Goal: Check status

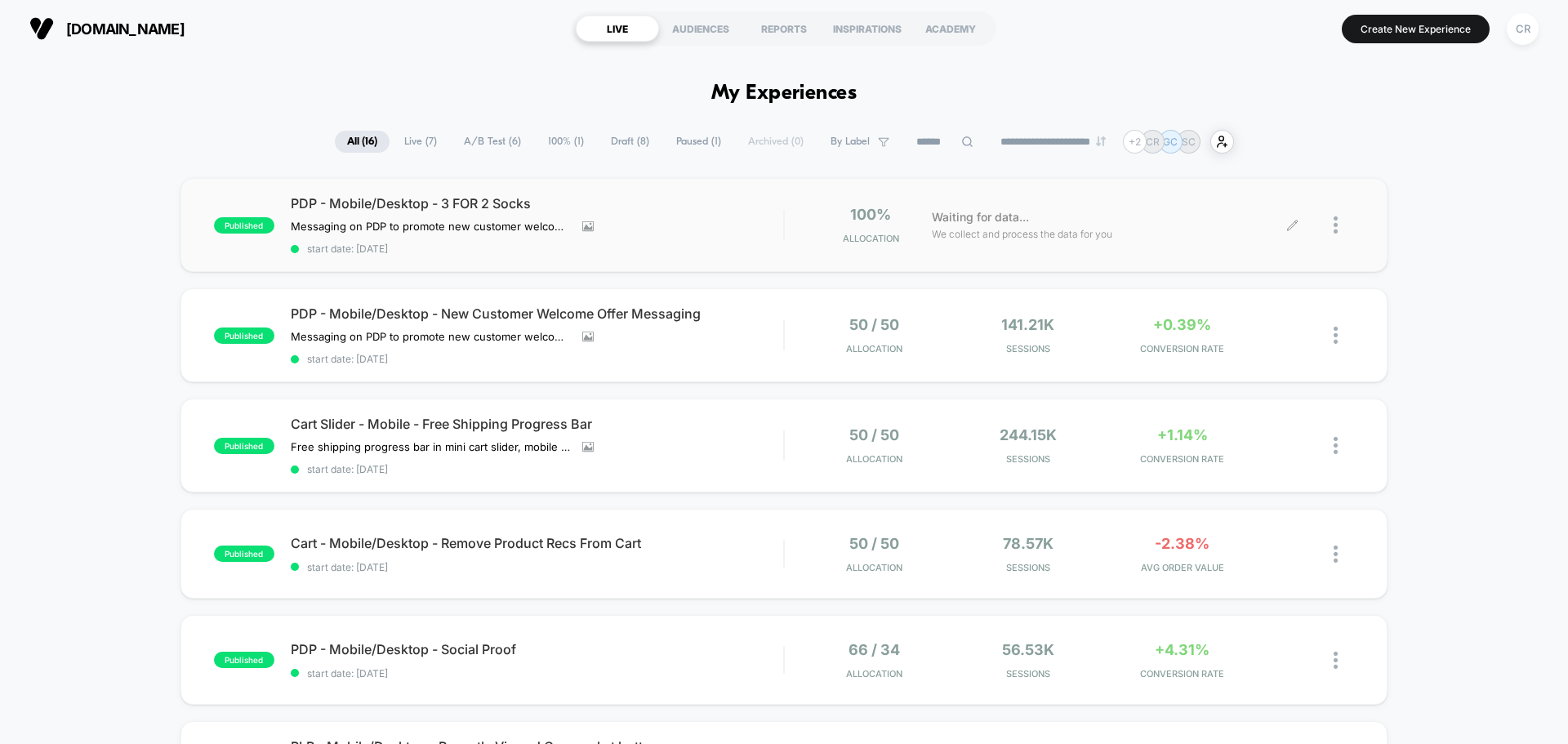
click at [1267, 216] on div "Waiting for data... We collect and process the data for you" at bounding box center [1108, 225] width 369 height 39
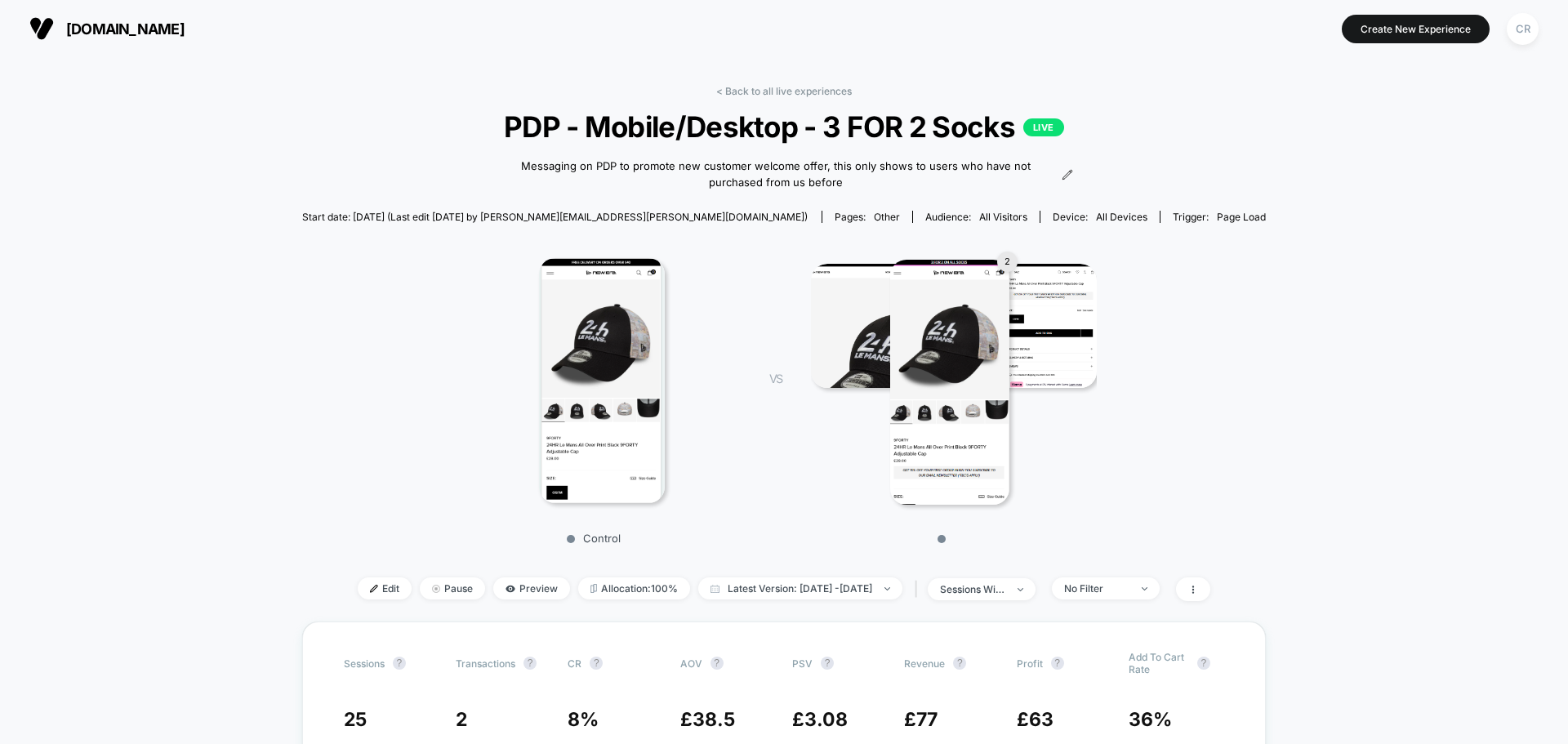
click at [1059, 177] on div "< Back to all live experiences PDP - Mobile/Desktop - 3 FOR 2 Socks LIVE Messag…" at bounding box center [784, 353] width 964 height 536
click at [1062, 175] on icon at bounding box center [1066, 174] width 9 height 9
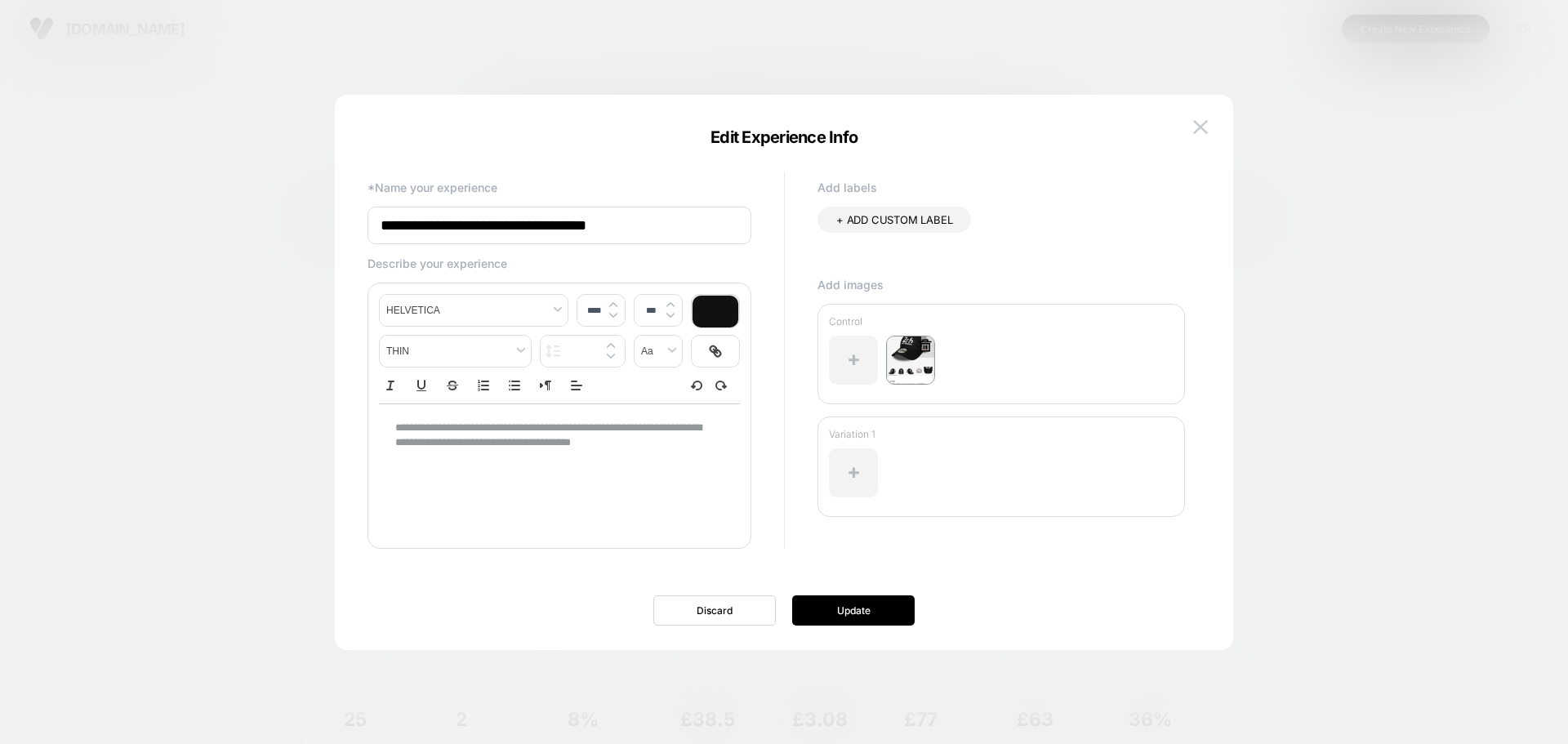
click at [925, 343] on icon at bounding box center [926, 344] width 13 height 13
click at [915, 435] on button "Discard" at bounding box center [880, 439] width 81 height 25
click at [921, 345] on icon at bounding box center [926, 344] width 13 height 13
click at [948, 438] on button "Yes" at bounding box center [969, 439] width 81 height 25
click at [824, 600] on button "Update" at bounding box center [853, 610] width 122 height 30
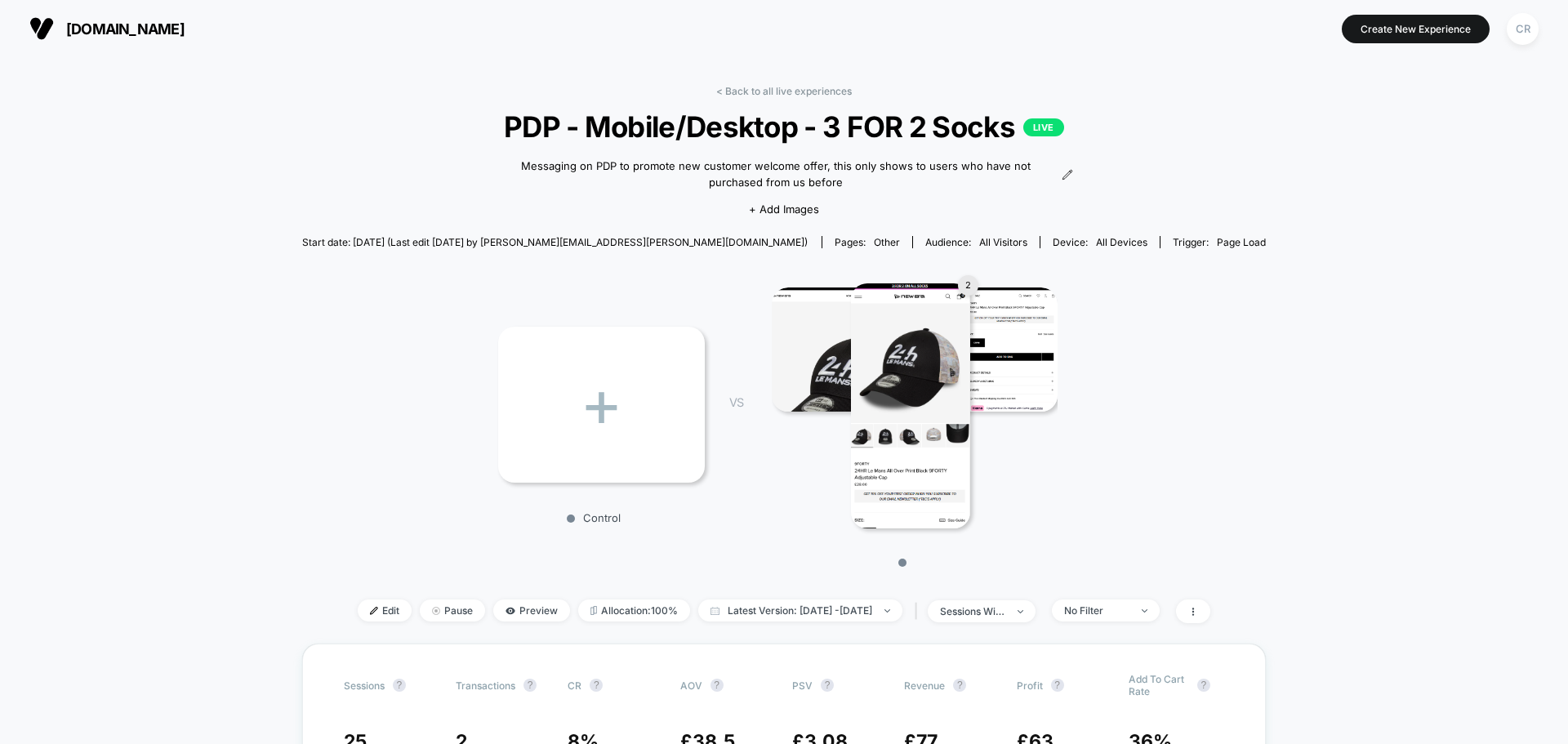
click at [890, 340] on img at bounding box center [910, 405] width 119 height 244
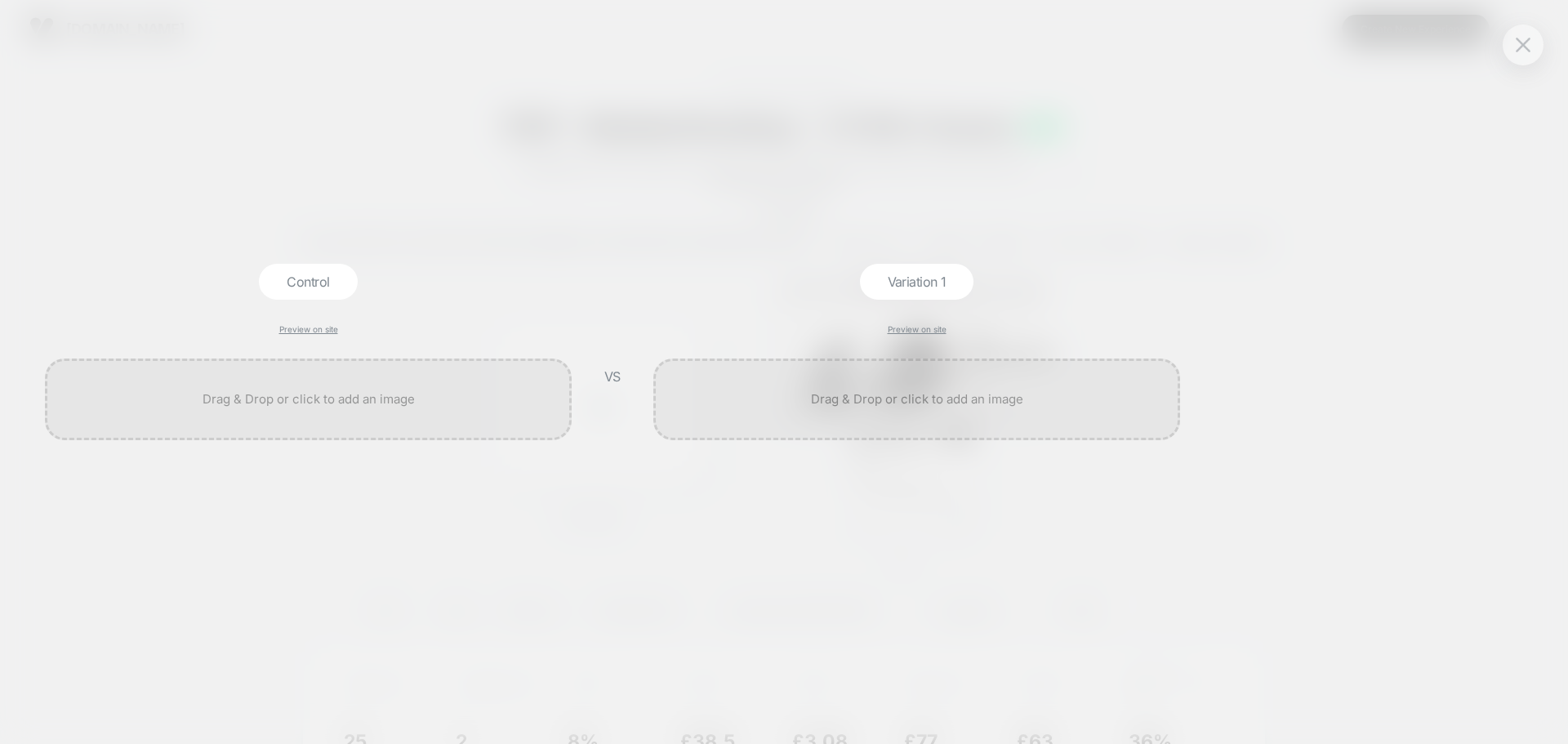
click at [1521, 60] on div at bounding box center [1523, 45] width 41 height 41
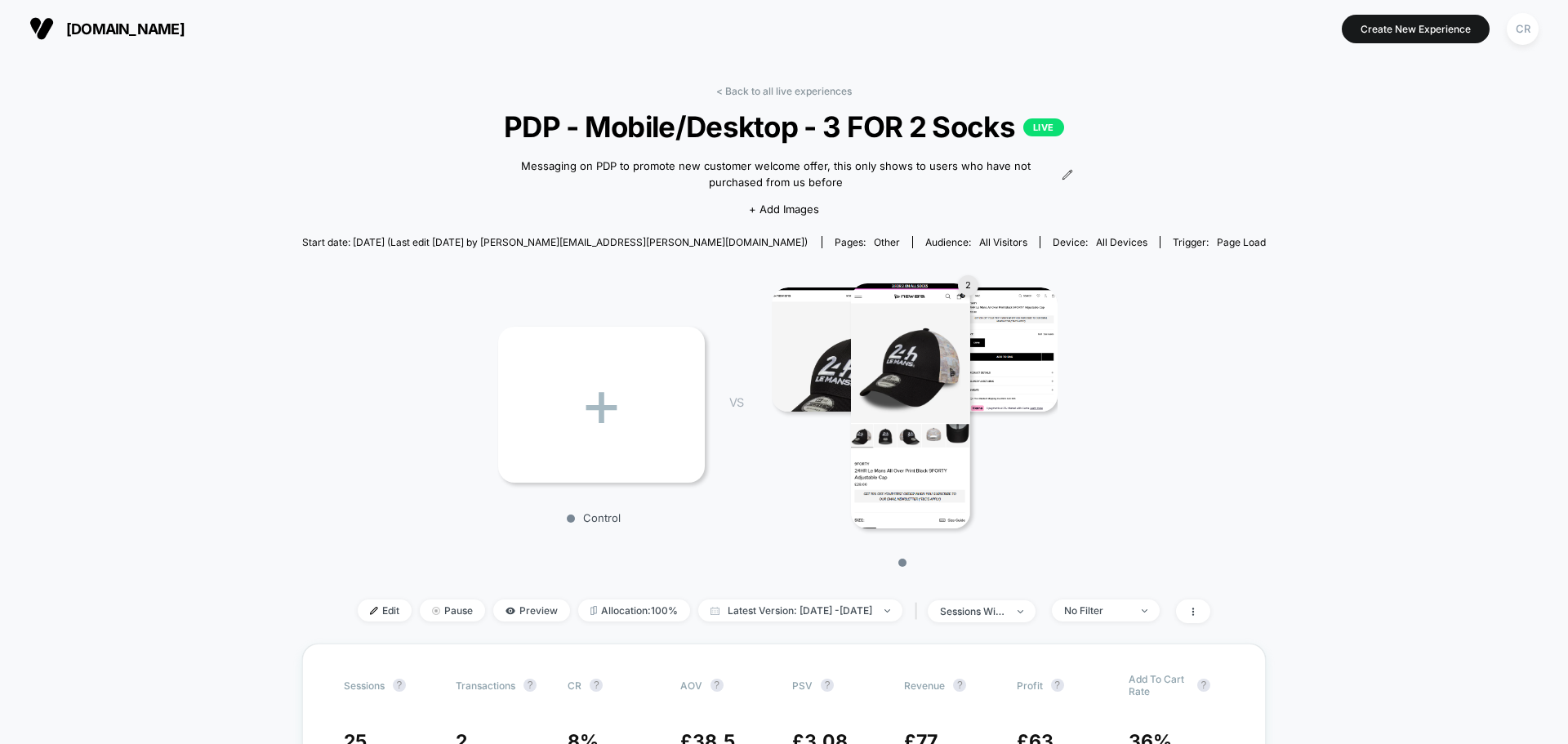
click at [1011, 342] on img at bounding box center [914, 349] width 286 height 124
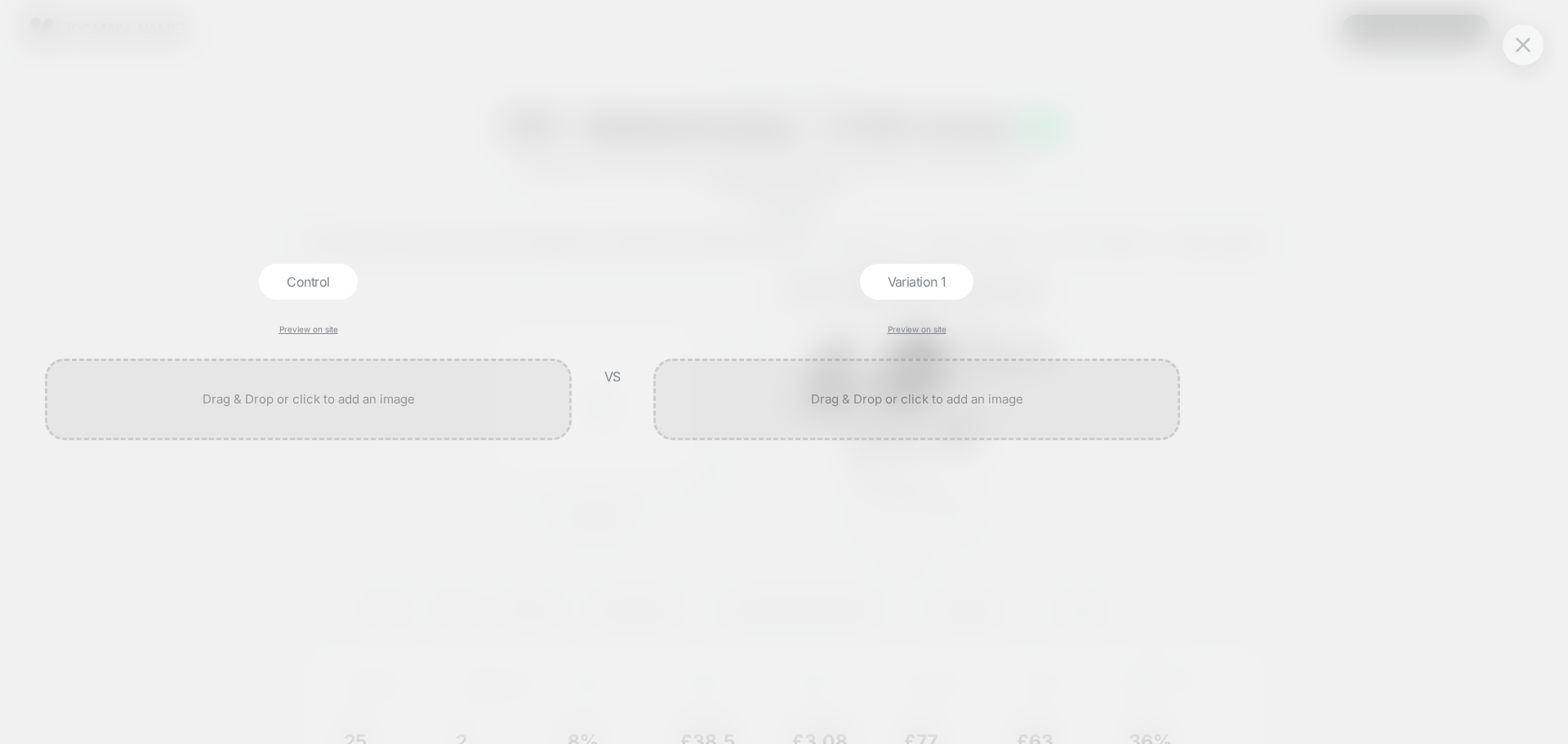
click at [1496, 133] on div "Control Preview on site VS Variation 1 Preview on site" at bounding box center [784, 372] width 1568 height 744
click at [1510, 64] on div "Control Preview on site VS Variation 1 Preview on site" at bounding box center [784, 372] width 1568 height 744
click at [1510, 59] on div at bounding box center [1523, 45] width 41 height 41
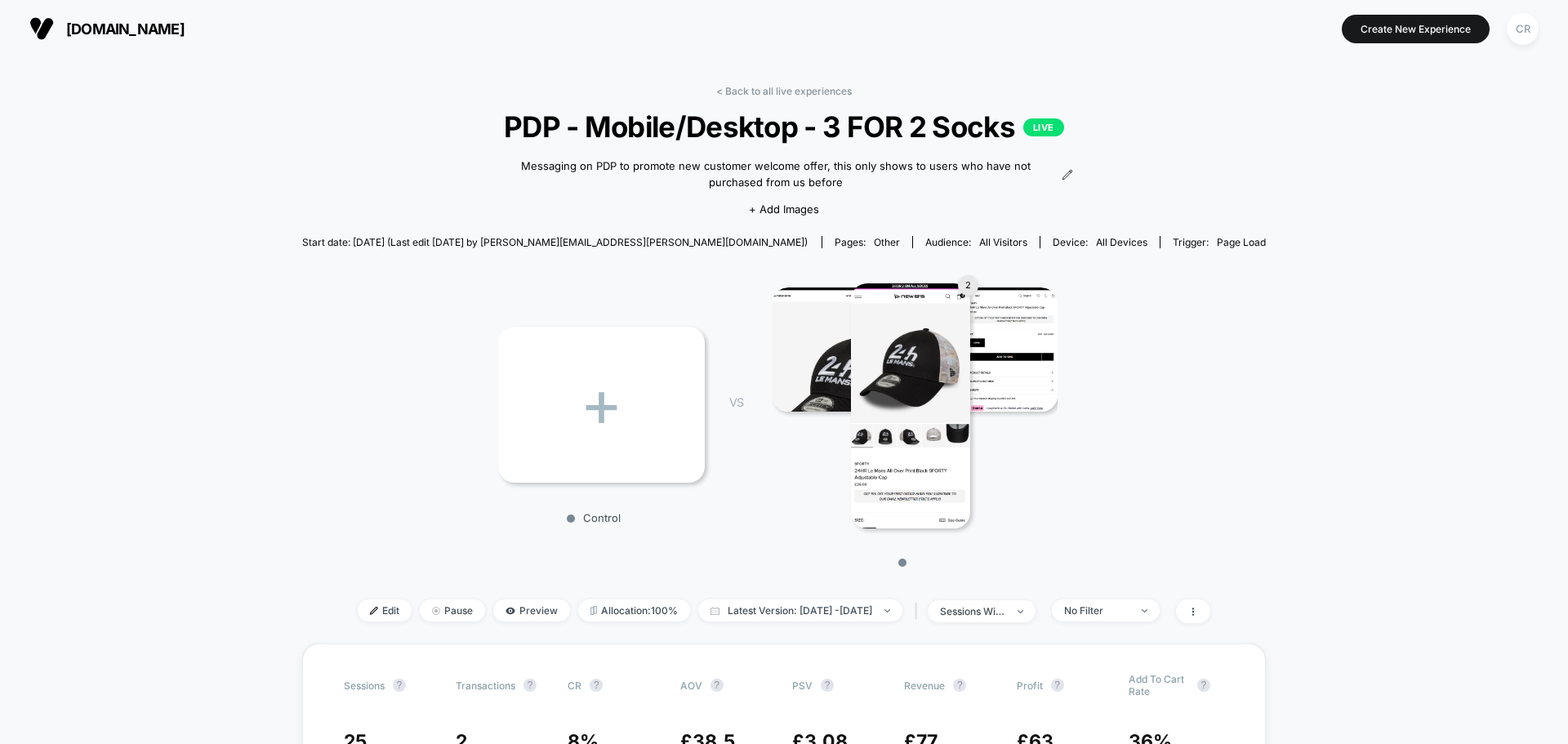
click at [145, 20] on span "[DOMAIN_NAME]" at bounding box center [125, 29] width 118 height 17
